Goal: Information Seeking & Learning: Check status

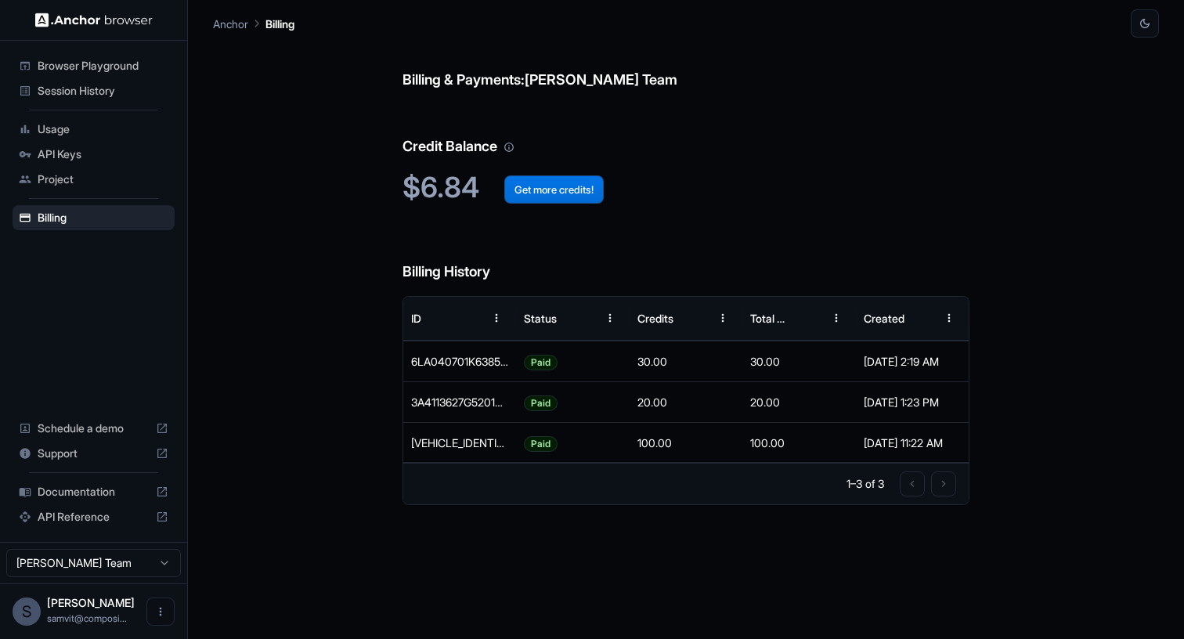
click at [550, 190] on button "Get more credits!" at bounding box center [553, 189] width 99 height 28
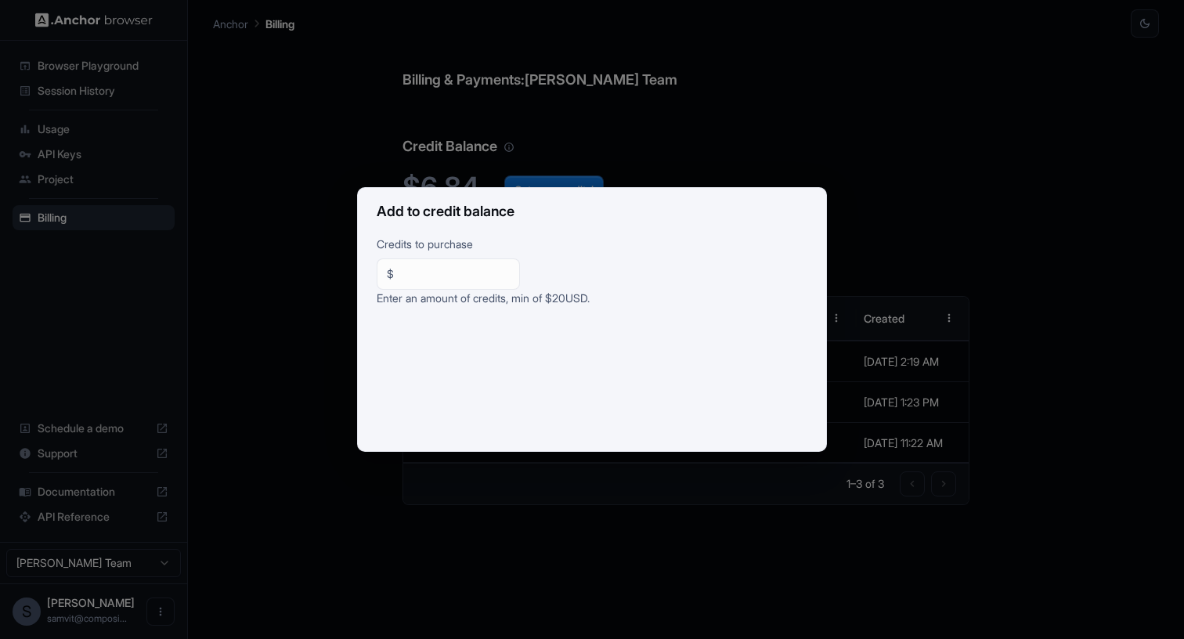
click at [525, 137] on div "Add to credit balance Credits to purchase $ ** ​ Enter an amount of credits, mi…" at bounding box center [592, 319] width 1184 height 639
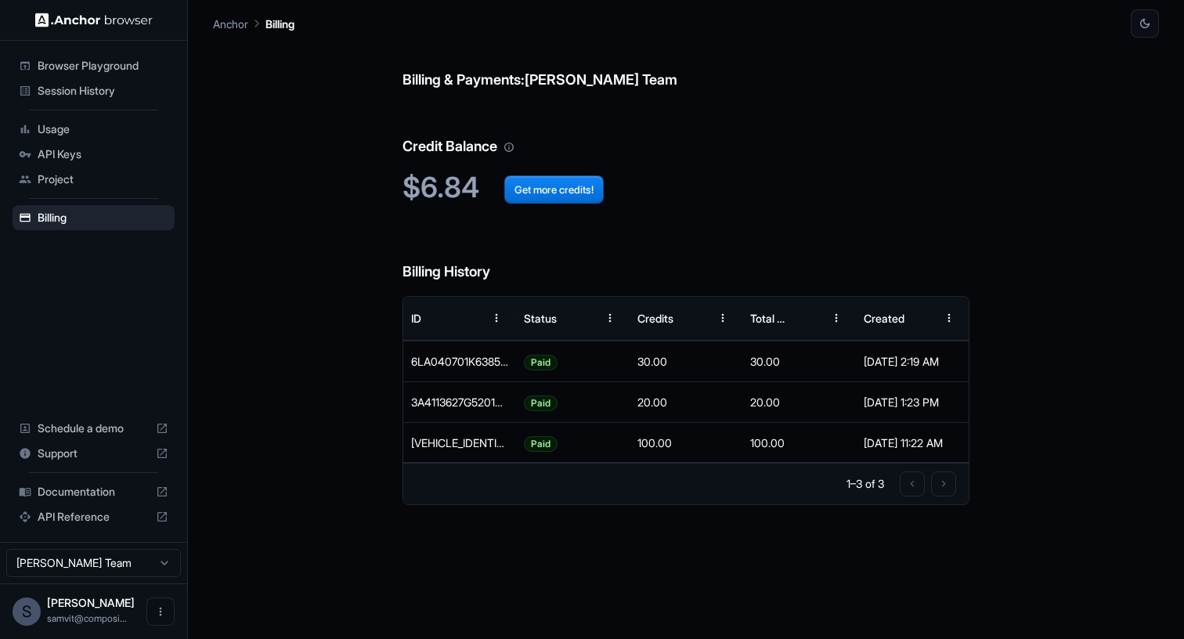
click at [127, 133] on span "Usage" at bounding box center [103, 129] width 131 height 16
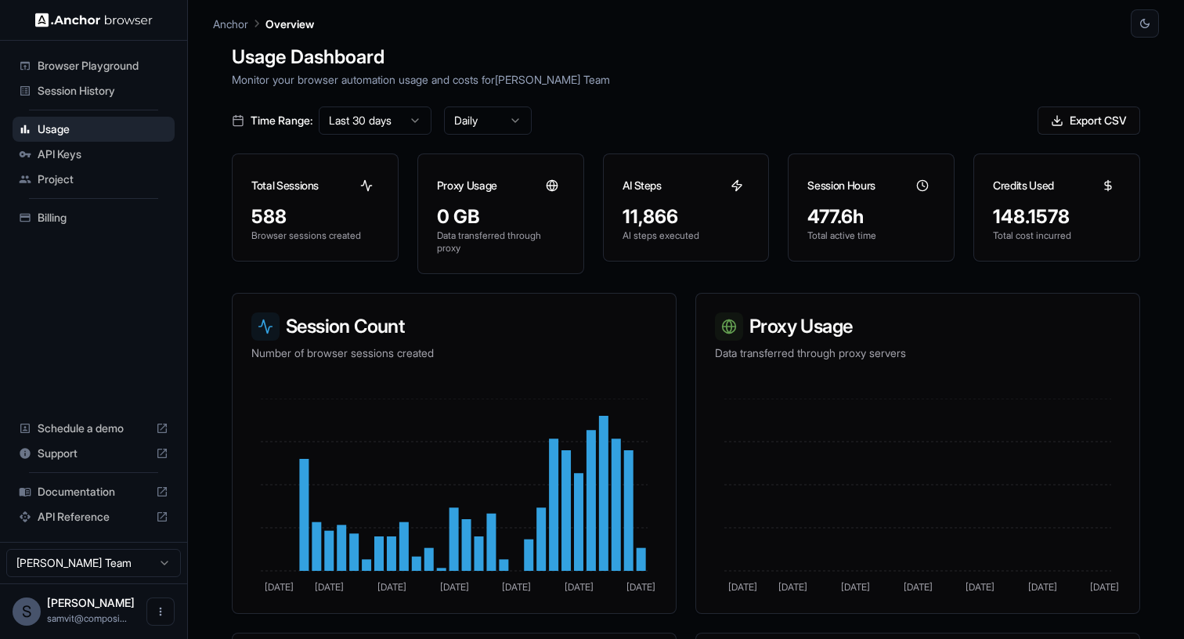
scroll to position [2, 0]
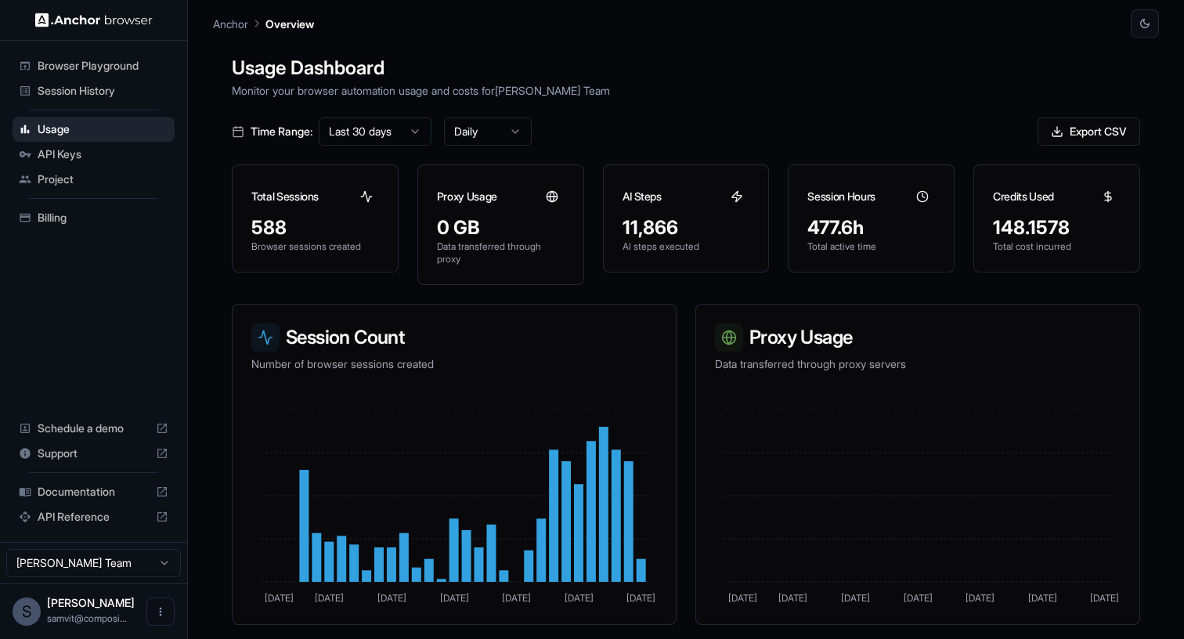
click at [144, 86] on span "Session History" at bounding box center [103, 91] width 131 height 16
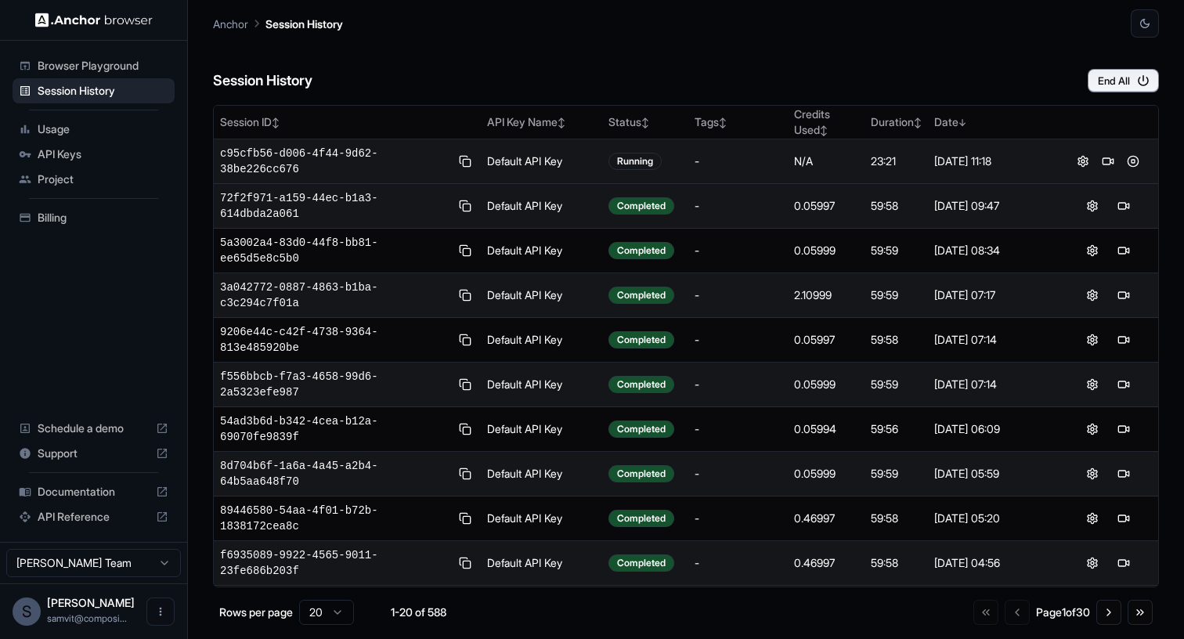
click at [311, 159] on span "c95cfb56-d006-4f44-9d62-38be226cc676" at bounding box center [335, 161] width 230 height 31
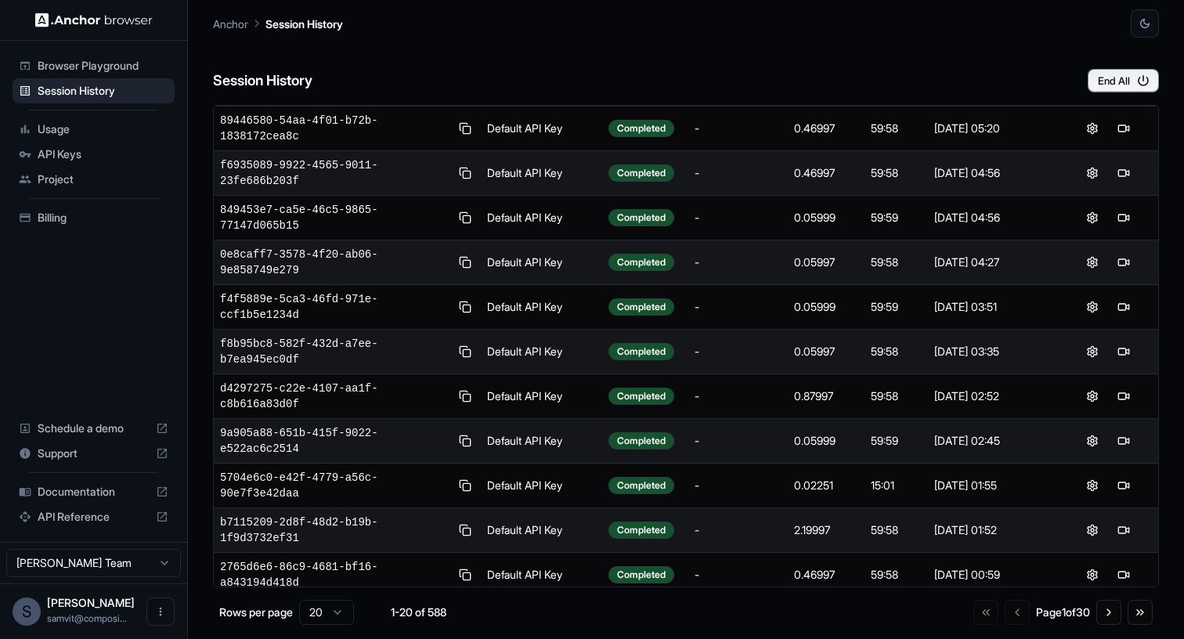
scroll to position [445, 0]
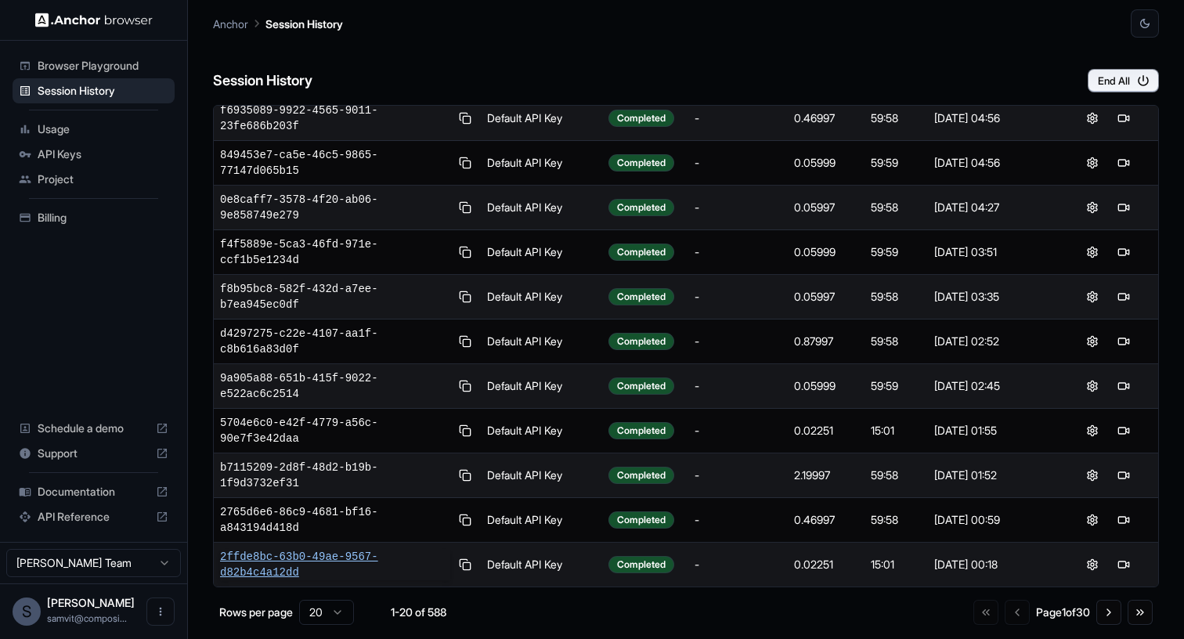
click at [317, 560] on span "2ffde8bc-63b0-49ae-9567-d82b4c4a12dd" at bounding box center [335, 564] width 230 height 31
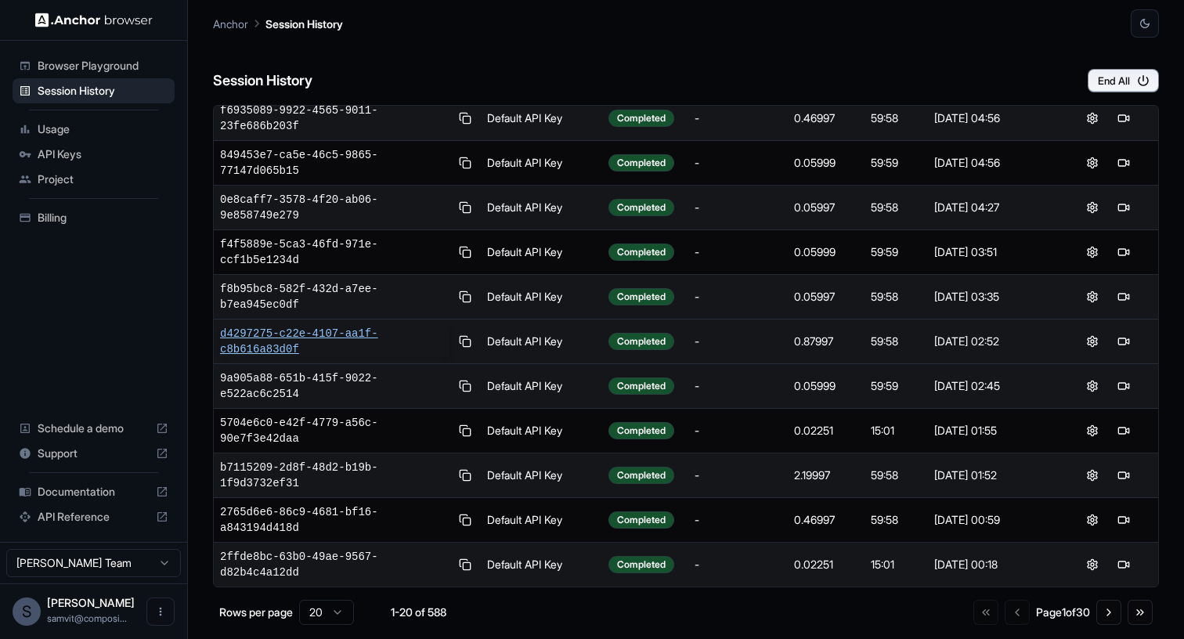
click at [317, 340] on span "d4297275-c22e-4107-aa1f-c8b616a83d0f" at bounding box center [335, 341] width 230 height 31
